Goal: Information Seeking & Learning: Understand process/instructions

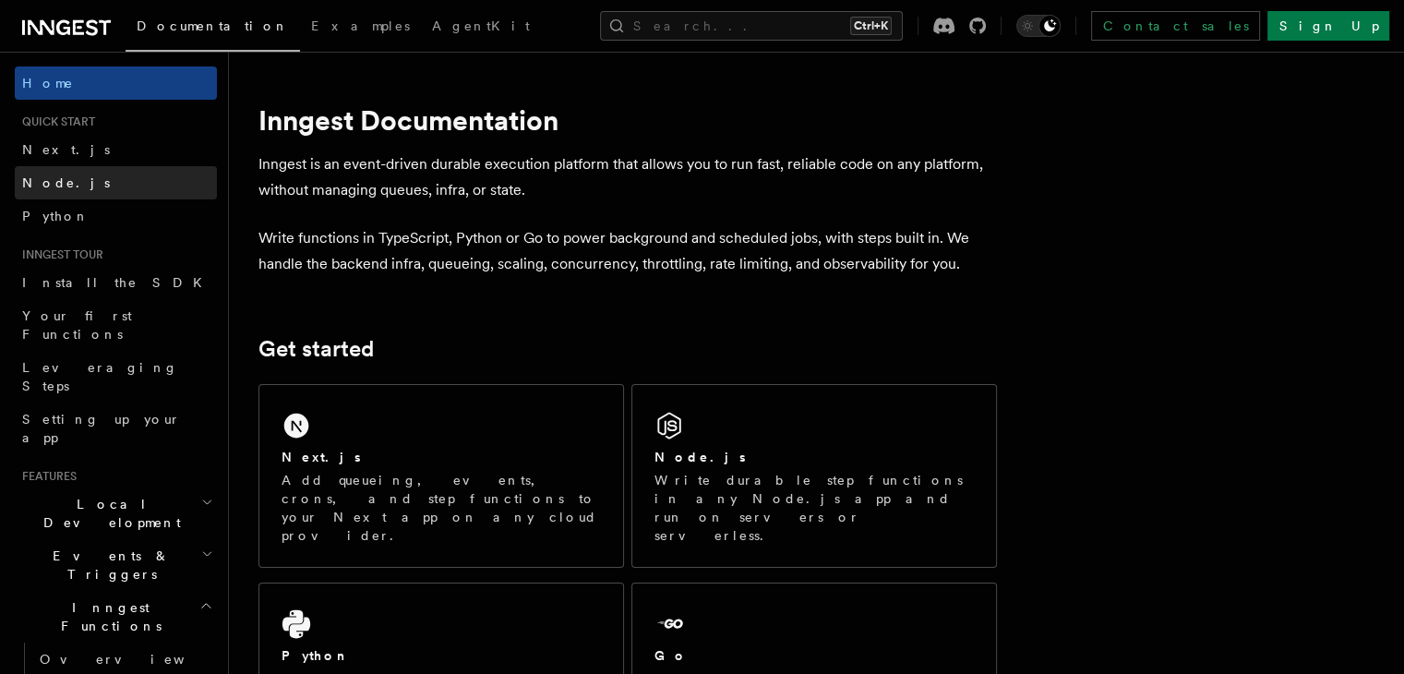
click at [68, 182] on link "Node.js" at bounding box center [116, 182] width 202 height 33
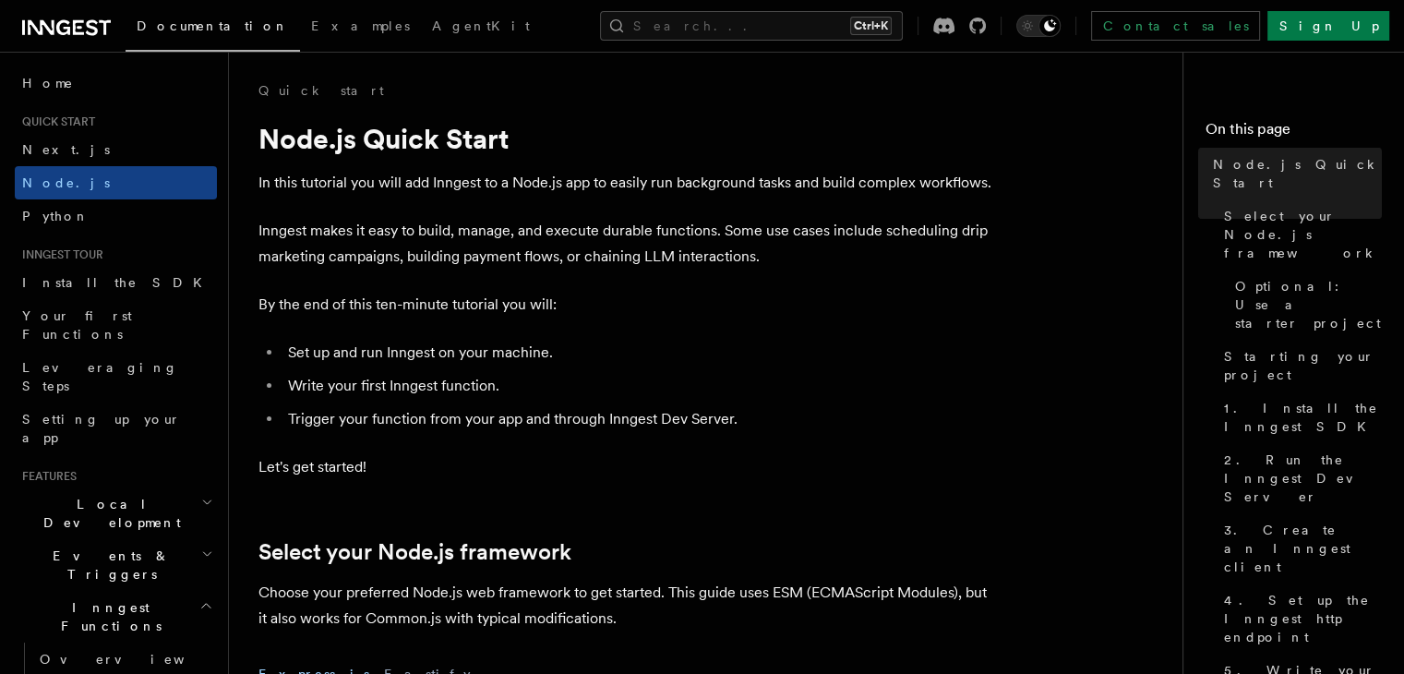
scroll to position [327, 0]
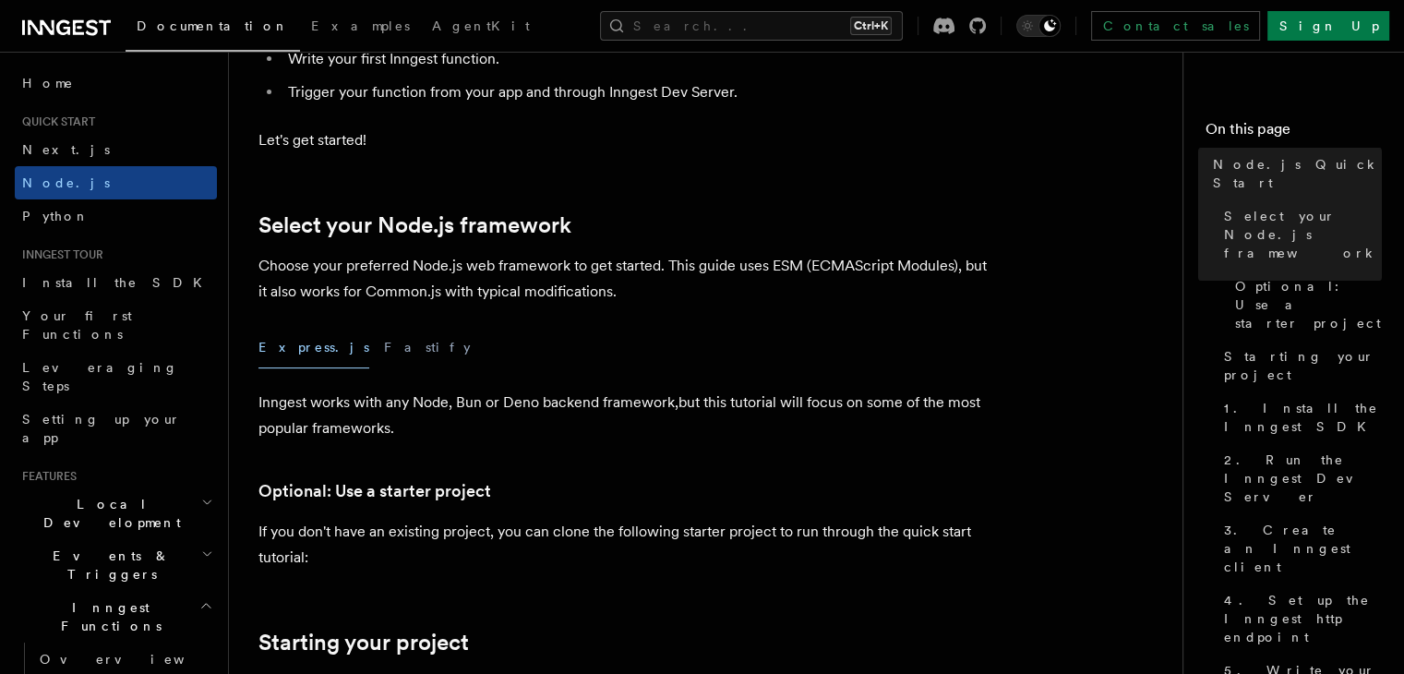
click at [294, 354] on button "Express.js" at bounding box center [313, 348] width 111 height 42
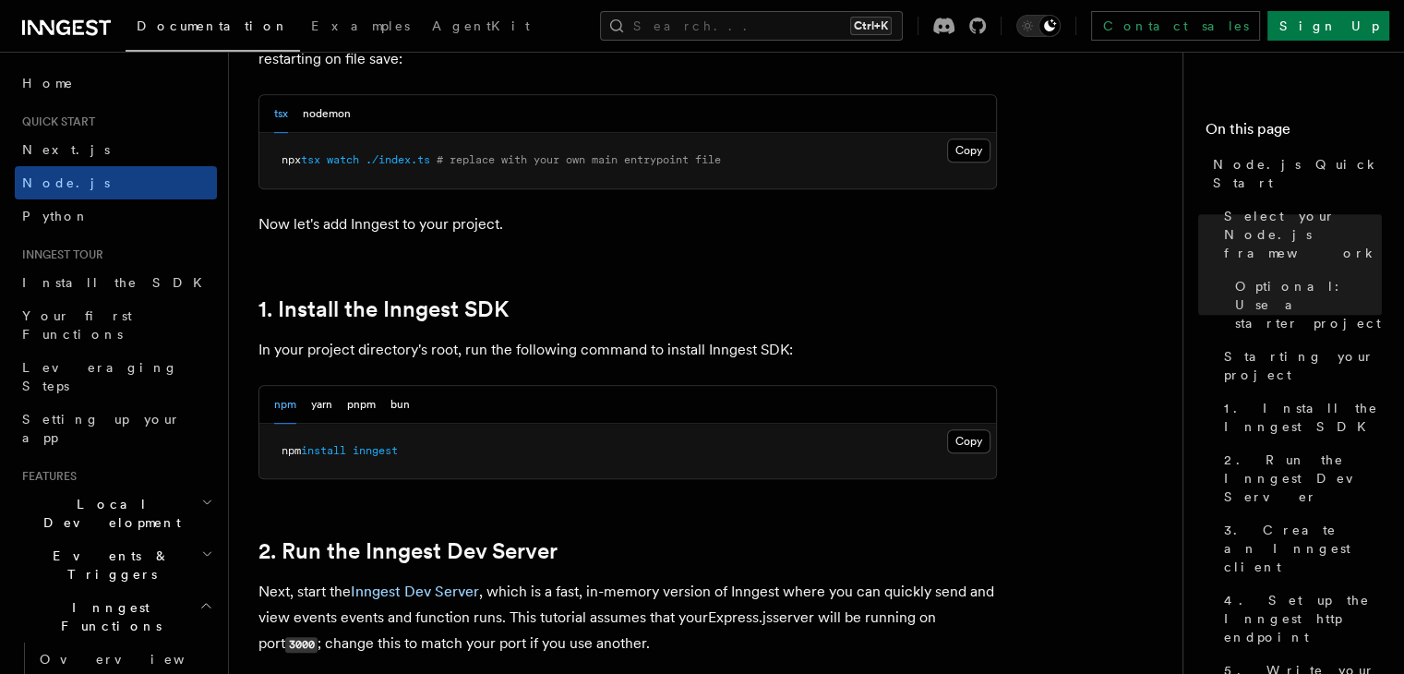
scroll to position [978, 0]
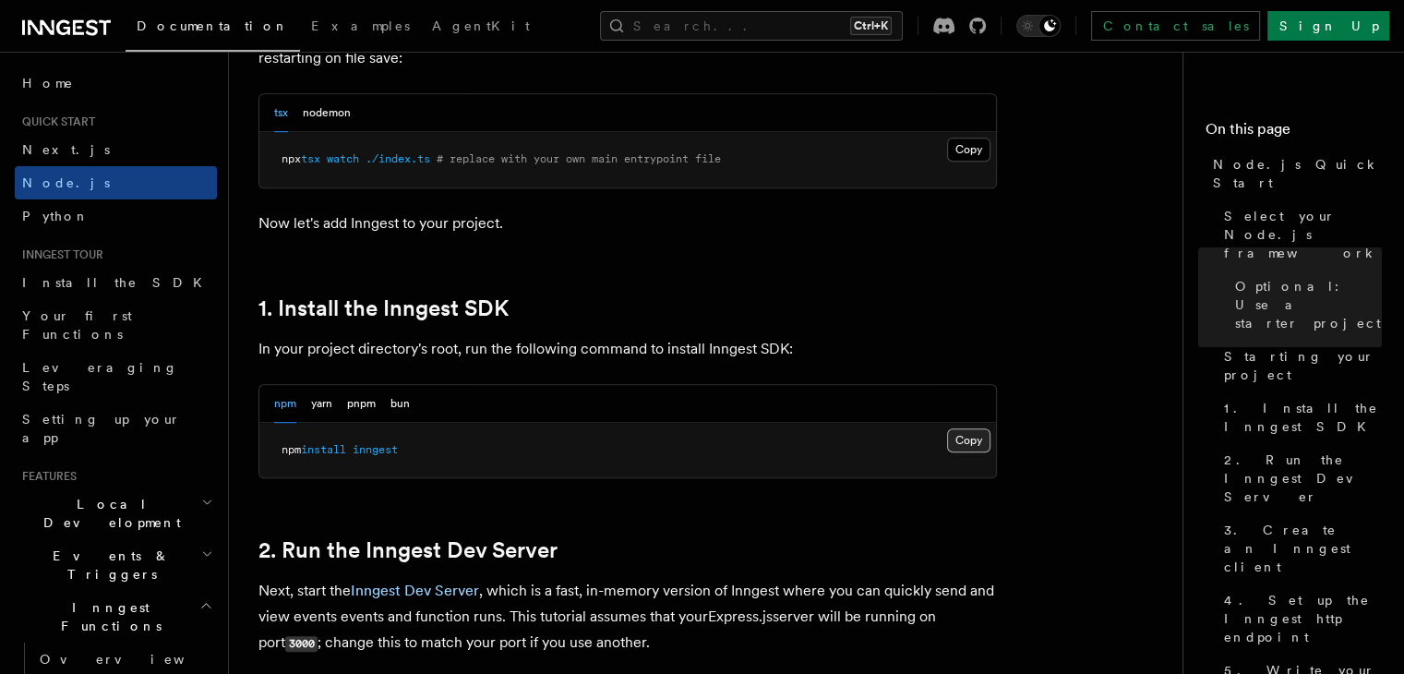
click at [988, 437] on button "Copy Copied" at bounding box center [968, 440] width 43 height 24
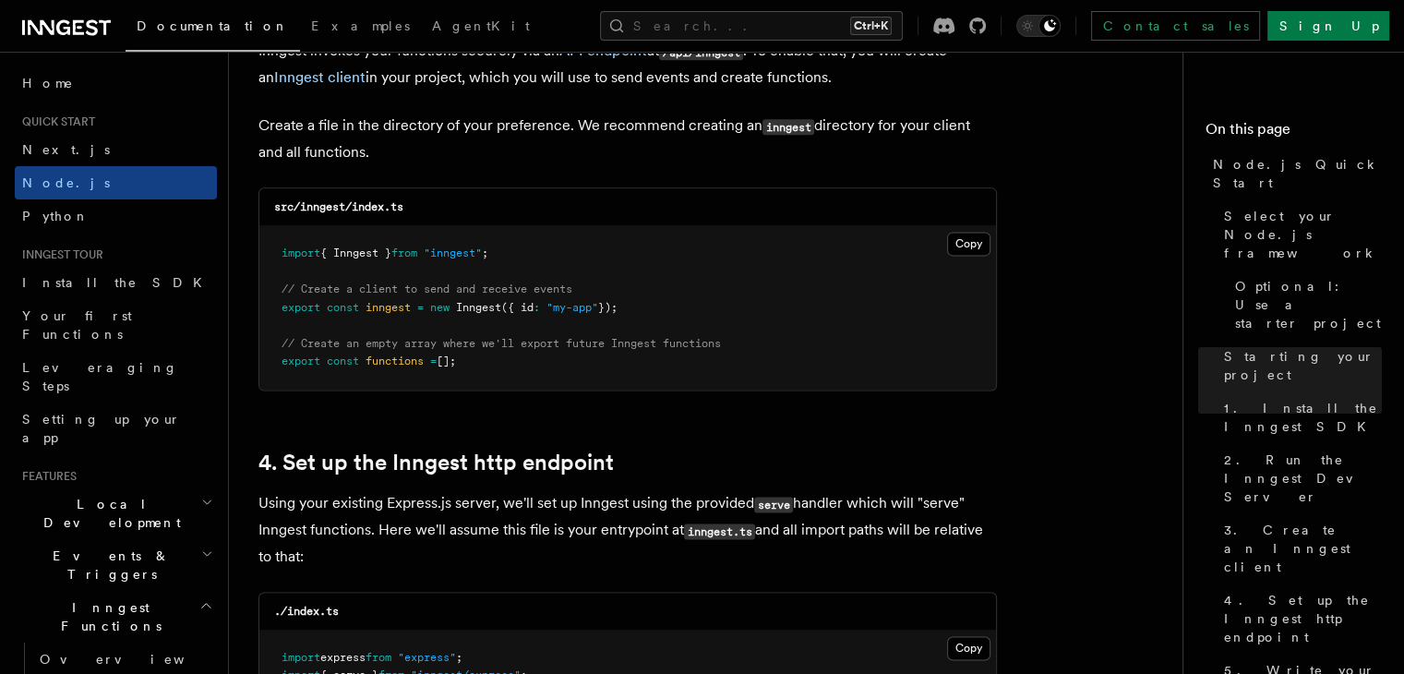
scroll to position [2426, 0]
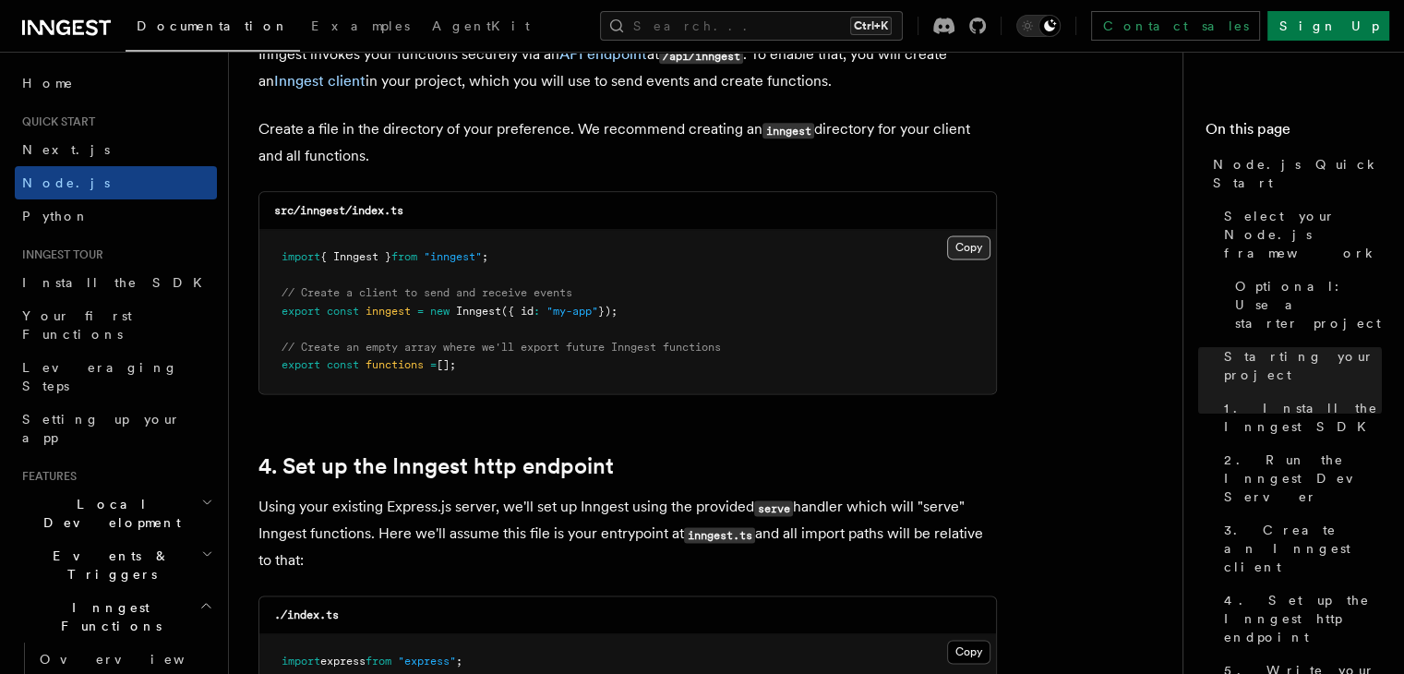
click at [978, 244] on button "Copy Copied" at bounding box center [968, 247] width 43 height 24
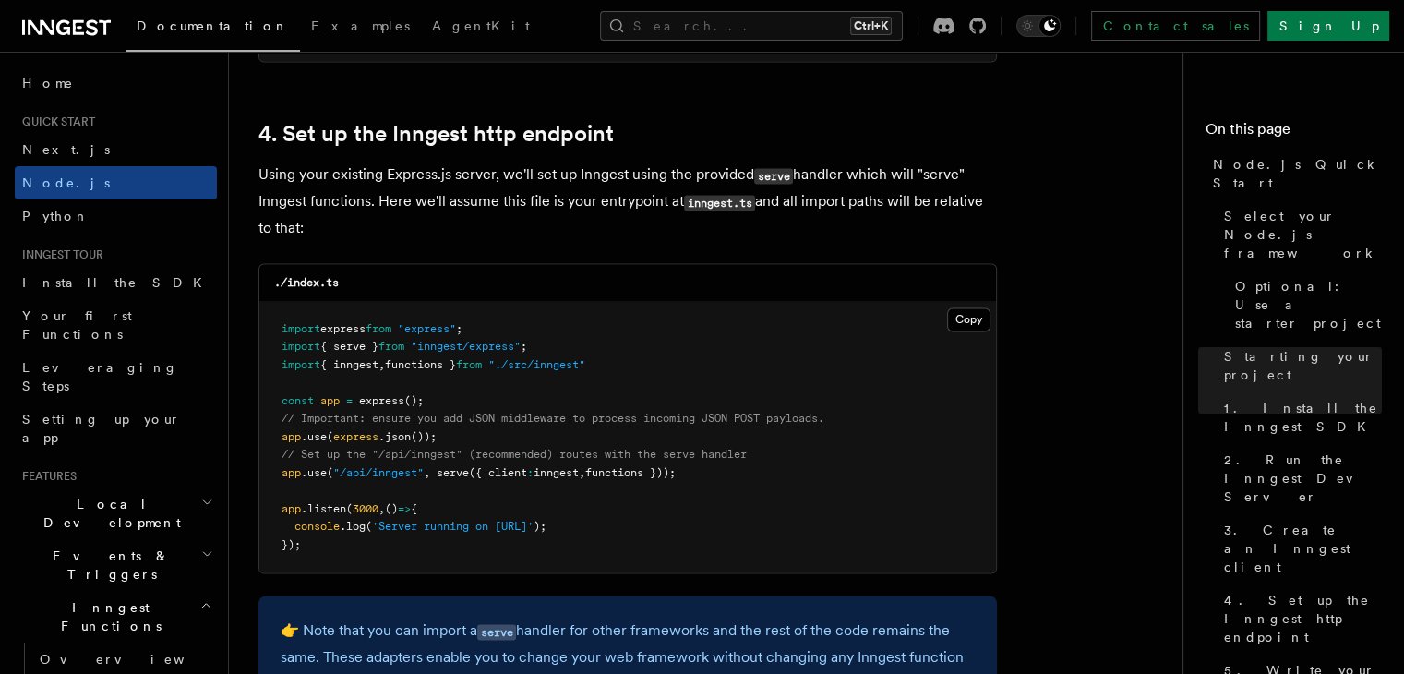
scroll to position [2762, 0]
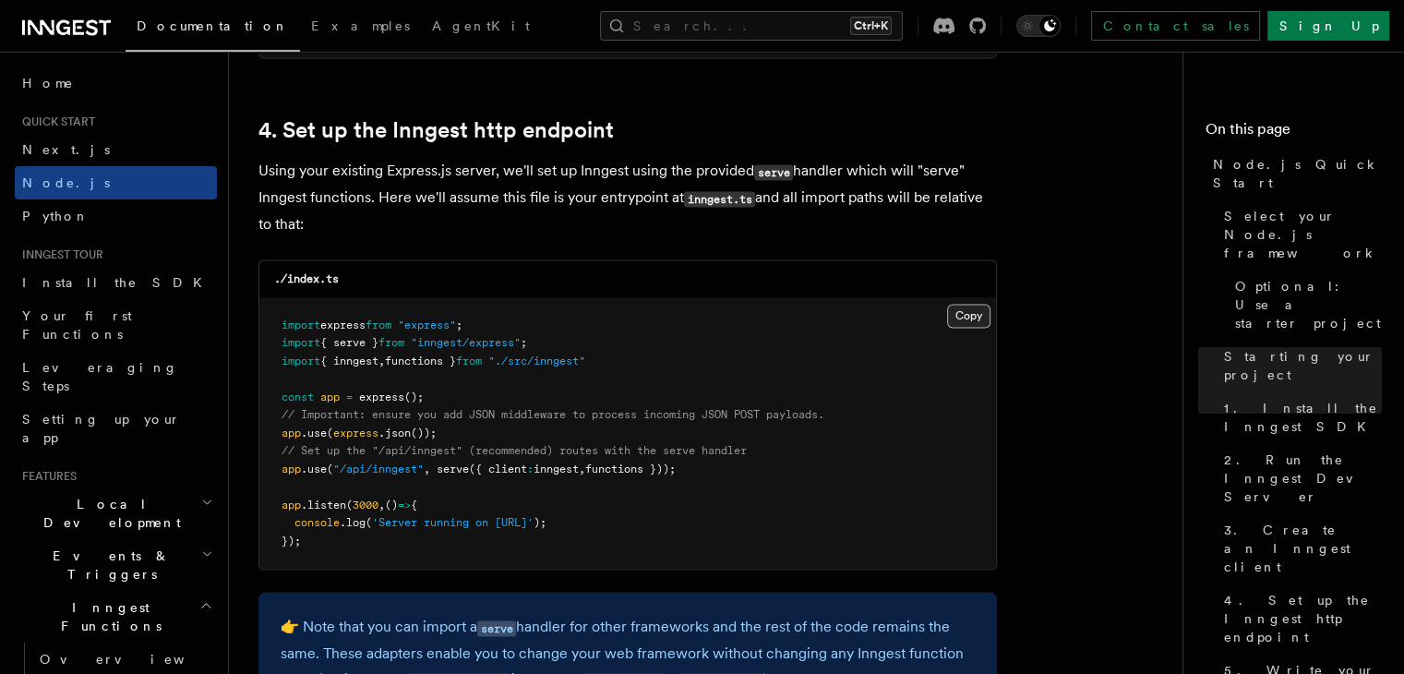
click at [967, 322] on button "Copy Copied" at bounding box center [968, 316] width 43 height 24
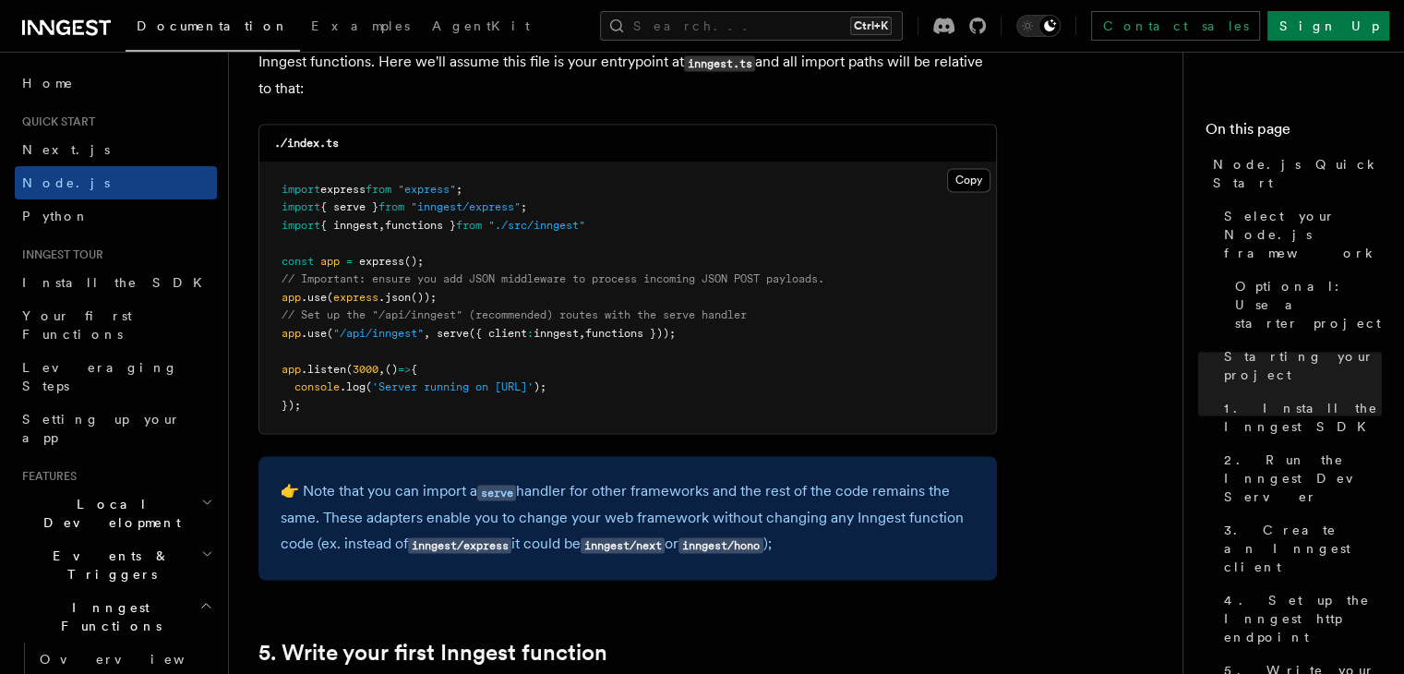
scroll to position [2898, 0]
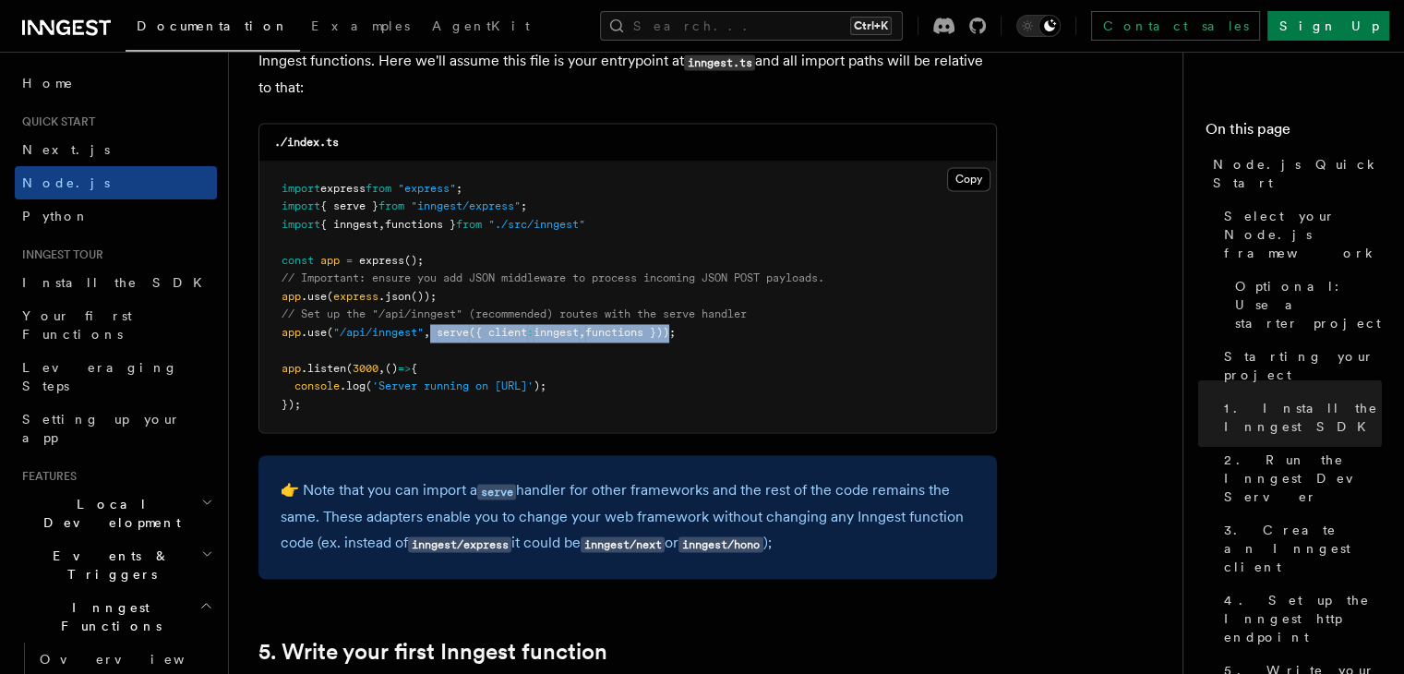
drag, startPoint x: 436, startPoint y: 334, endPoint x: 683, endPoint y: 339, distance: 247.4
click at [676, 339] on span "app .use ( "/api/inngest" , serve ({ client : inngest , functions }));" at bounding box center [479, 332] width 394 height 13
copy span "serve ({ client : inngest , functions })"
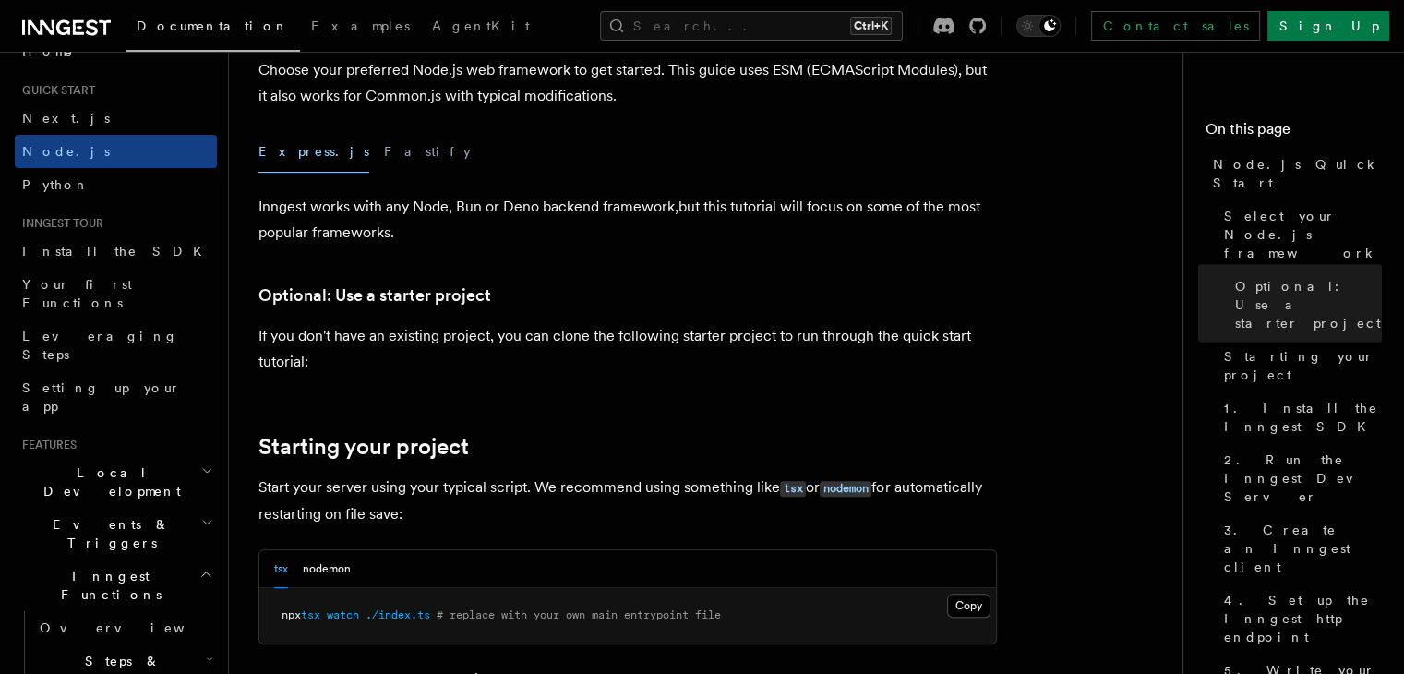
scroll to position [447, 0]
